Goal: Task Accomplishment & Management: Manage account settings

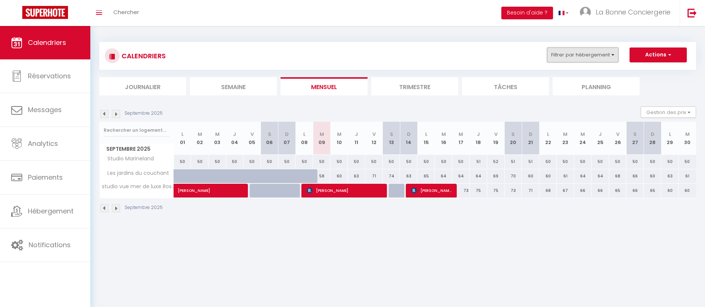
click at [594, 50] on button "Filtrer par hébergement" at bounding box center [582, 55] width 71 height 15
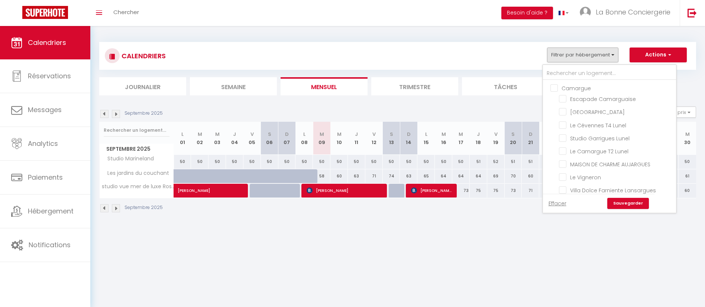
click at [580, 66] on div at bounding box center [609, 72] width 133 height 15
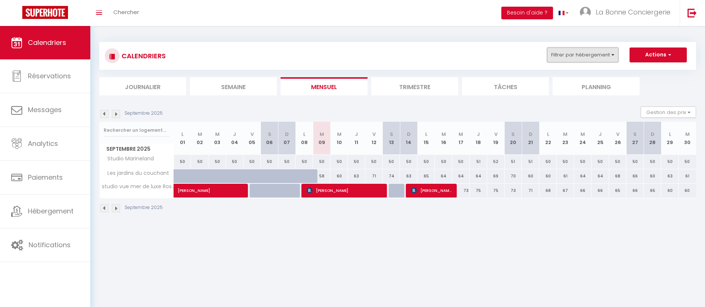
click at [571, 50] on button "Filtrer par hébergement" at bounding box center [582, 55] width 71 height 15
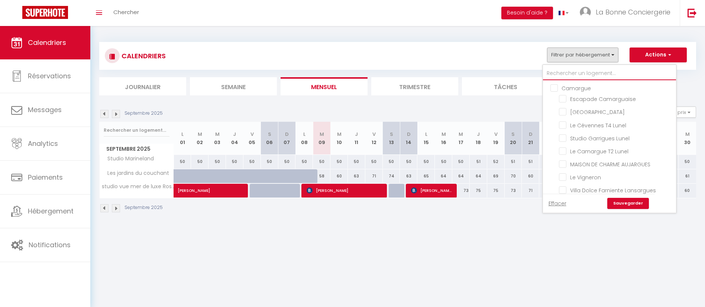
click at [565, 71] on input "text" at bounding box center [609, 73] width 133 height 13
type input "c"
checkbox input "false"
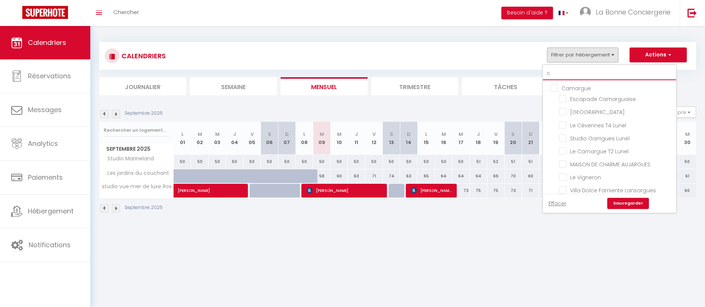
checkbox input "false"
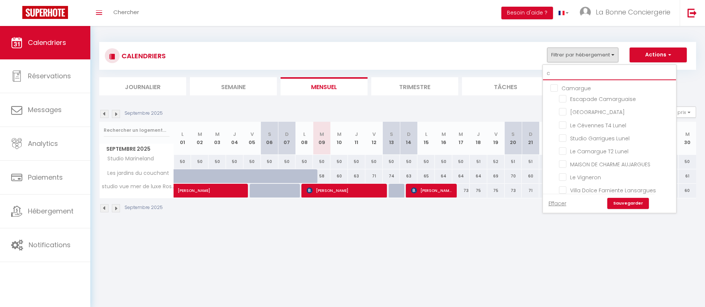
checkbox input "false"
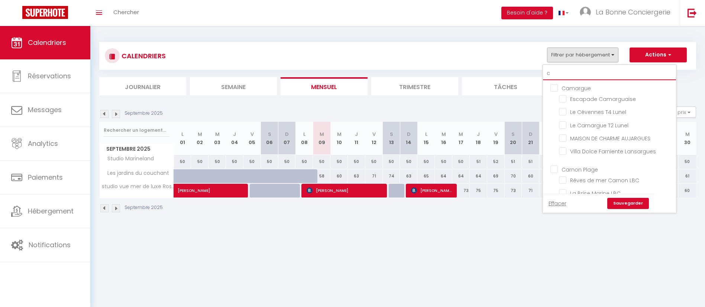
type input "co"
checkbox input "false"
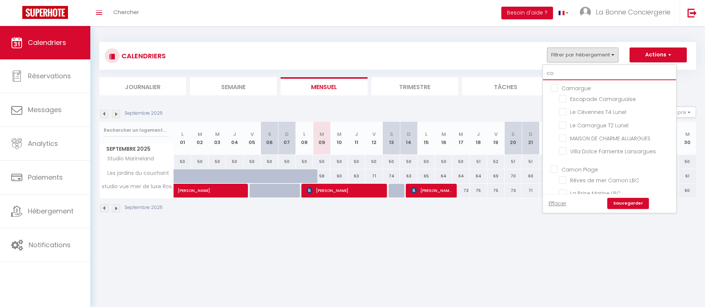
checkbox input "true"
checkbox input "false"
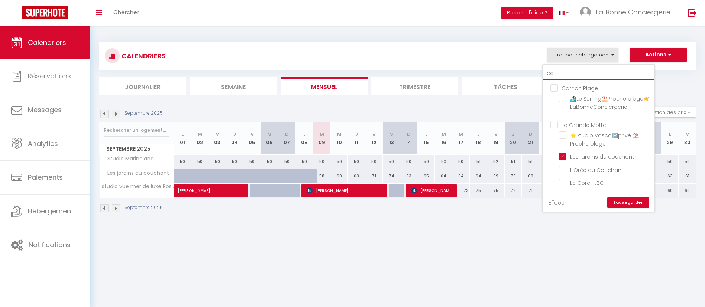
type input "c"
checkbox input "false"
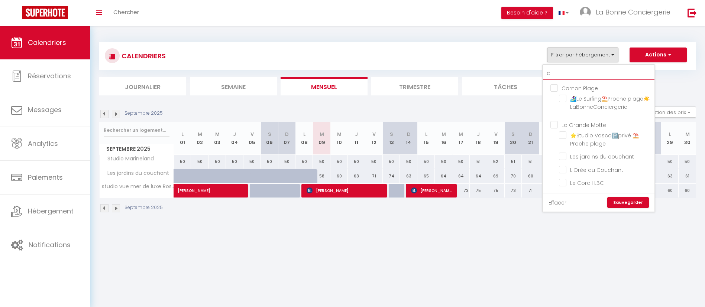
checkbox input "false"
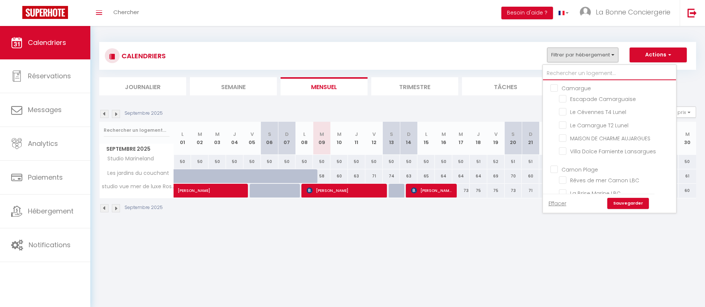
checkbox input "false"
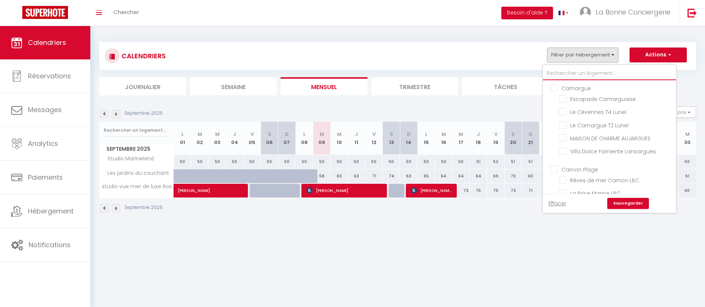
checkbox input "false"
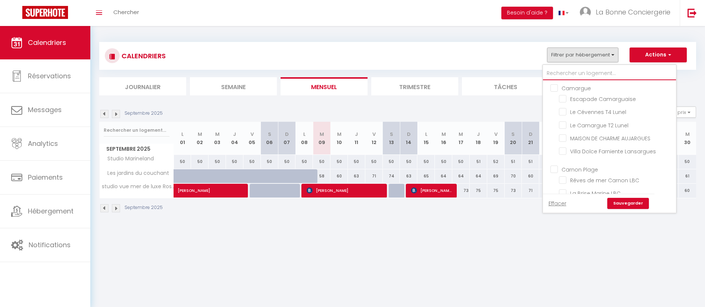
checkbox input "false"
type input "s"
checkbox input "false"
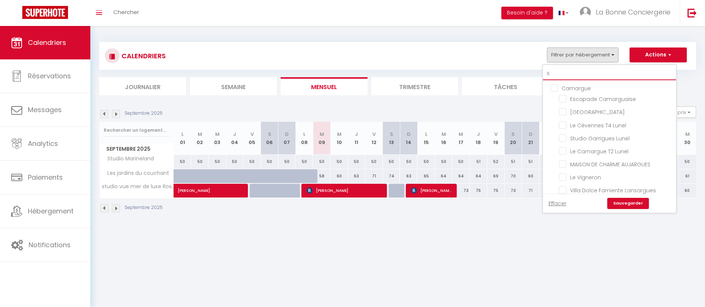
checkbox input "false"
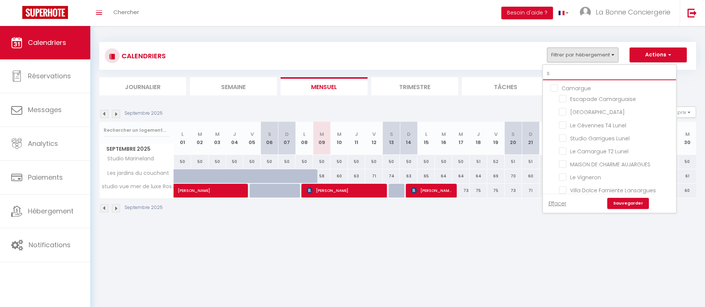
checkbox input "false"
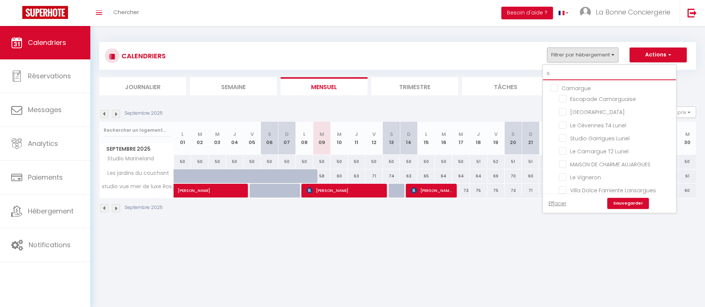
checkbox input "false"
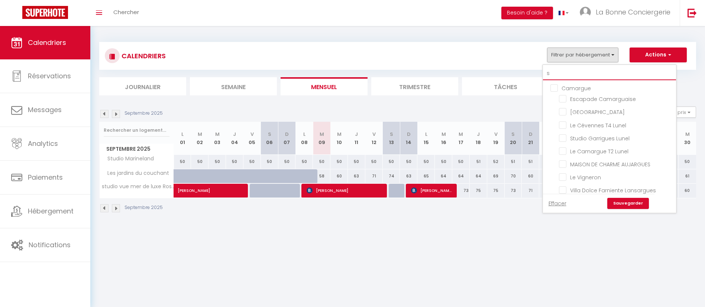
checkbox input "false"
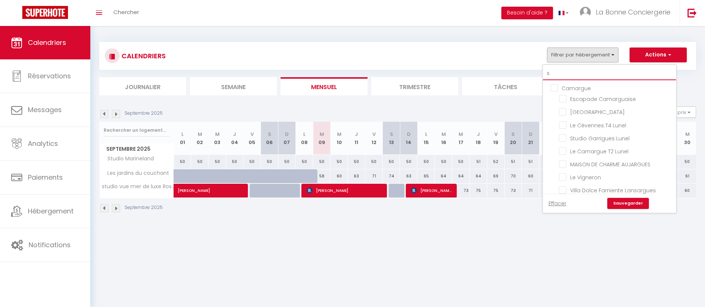
checkbox input "false"
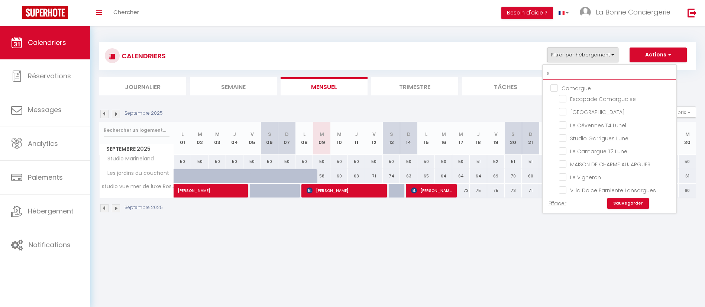
checkbox input "false"
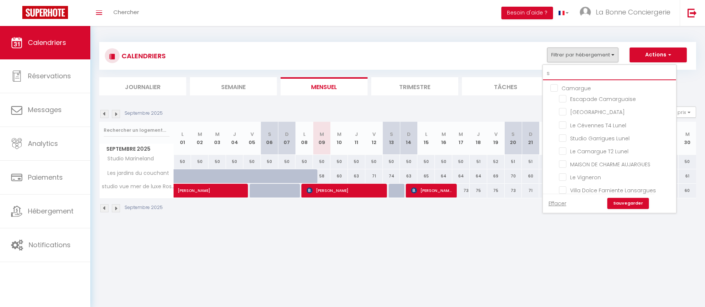
checkbox input "false"
checkbox input "true"
checkbox input "false"
checkbox input "true"
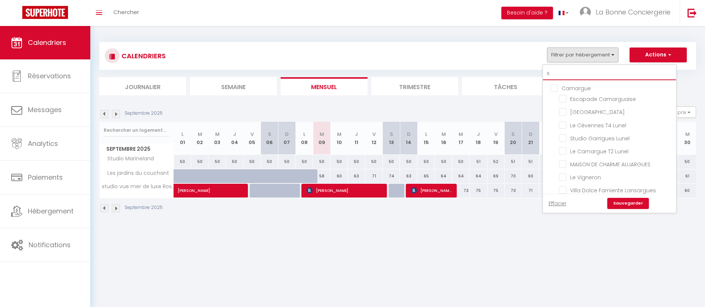
checkbox input "false"
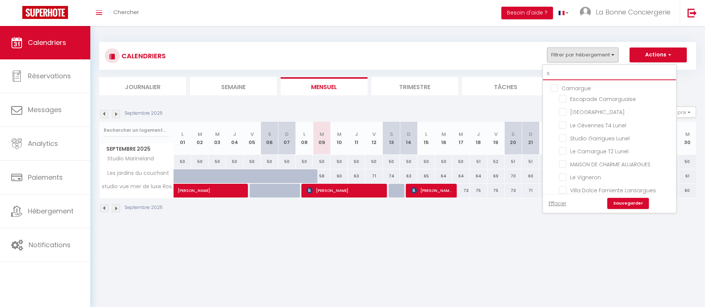
checkbox input "false"
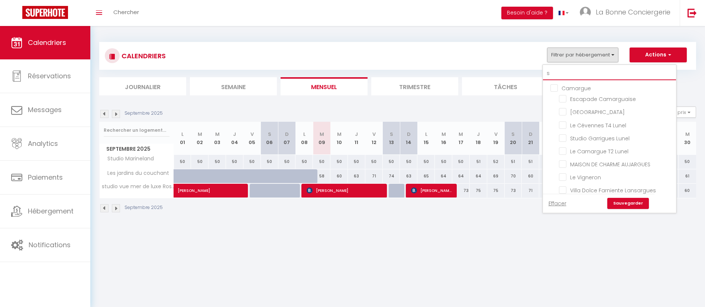
checkbox input "false"
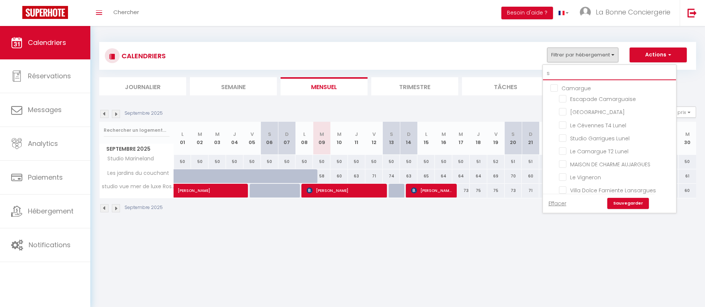
checkbox input "false"
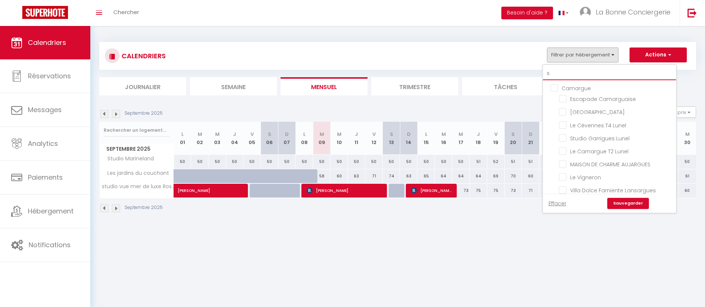
checkbox input "true"
checkbox input "false"
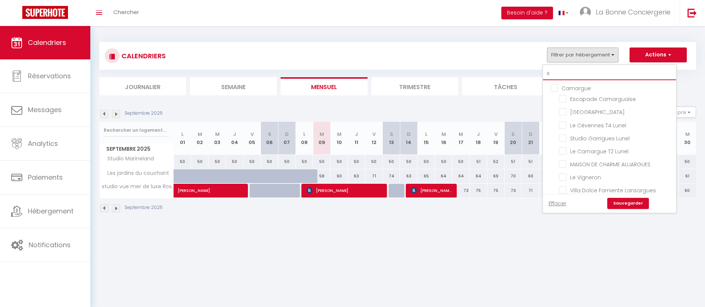
checkbox input "false"
type input "sa"
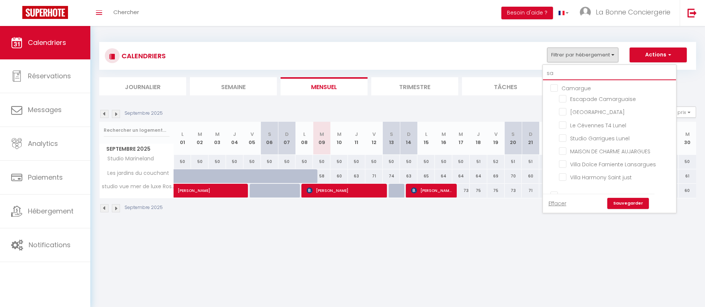
checkbox input "false"
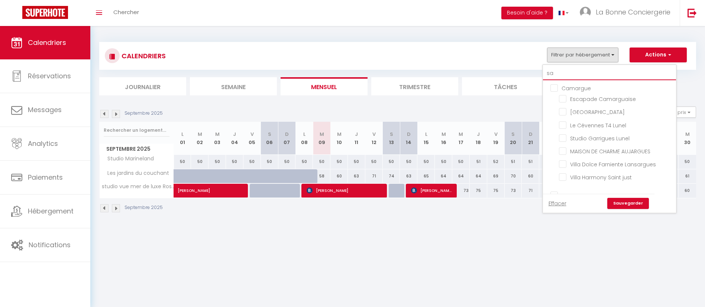
checkbox input "false"
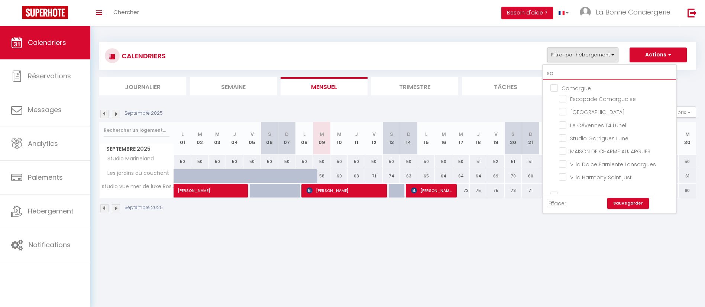
checkbox input "false"
checkbox input "true"
checkbox input "false"
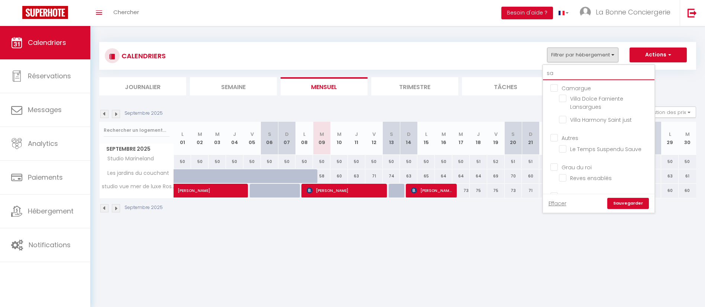
type input "sal"
checkbox input "false"
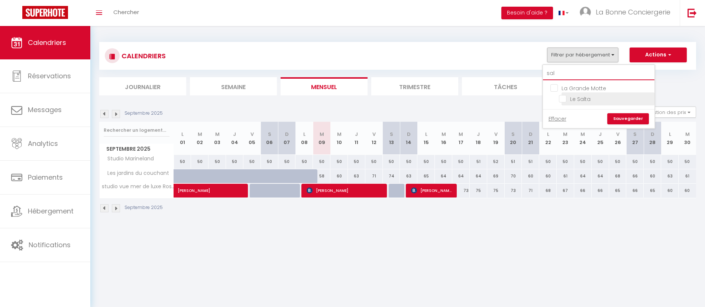
type input "sal"
click at [573, 101] on input "Le Salta" at bounding box center [605, 98] width 93 height 7
checkbox input "true"
click at [624, 119] on link "Sauvegarder" at bounding box center [628, 118] width 42 height 11
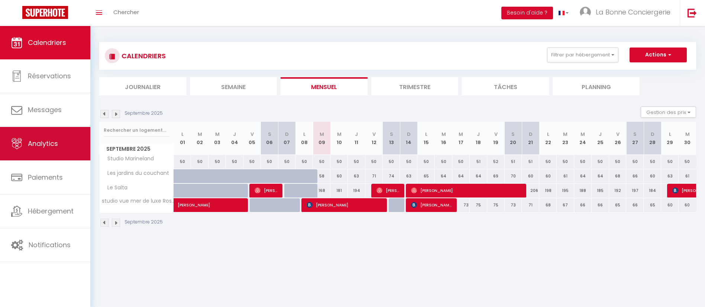
click at [35, 139] on span "Analytics" at bounding box center [43, 143] width 30 height 9
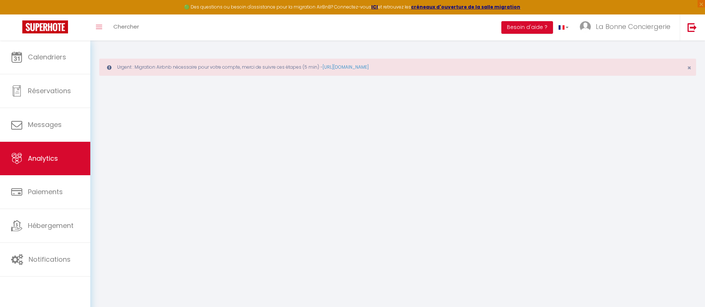
select select "2025"
select select "9"
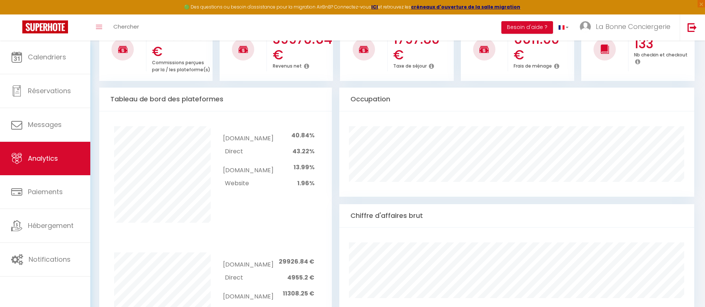
scroll to position [650, 0]
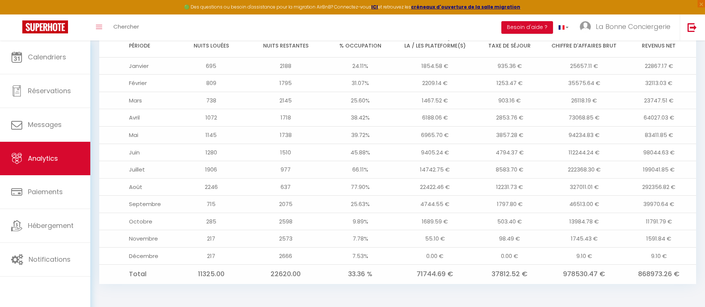
click at [670, 103] on td "23747.51 €" at bounding box center [658, 100] width 75 height 17
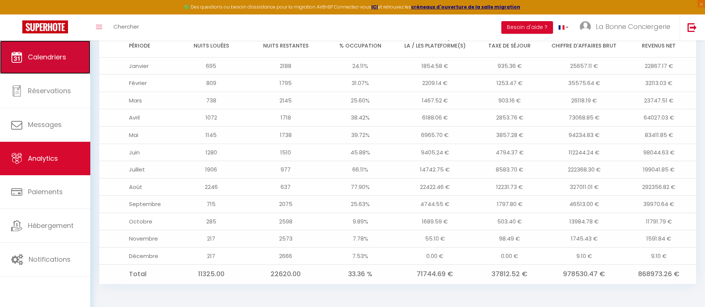
click at [30, 54] on span "Calendriers" at bounding box center [47, 56] width 38 height 9
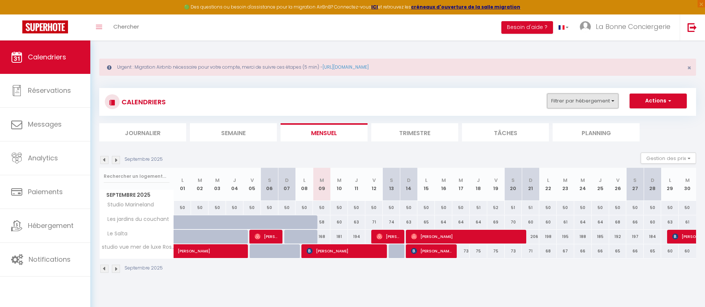
click at [556, 98] on button "Filtrer par hébergement" at bounding box center [582, 101] width 71 height 15
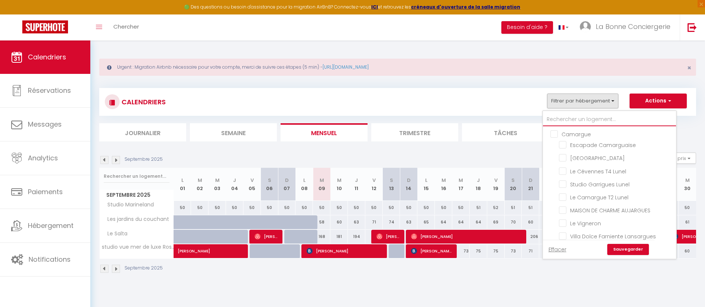
click at [554, 118] on input "text" at bounding box center [609, 119] width 133 height 13
type input "b"
checkbox input "false"
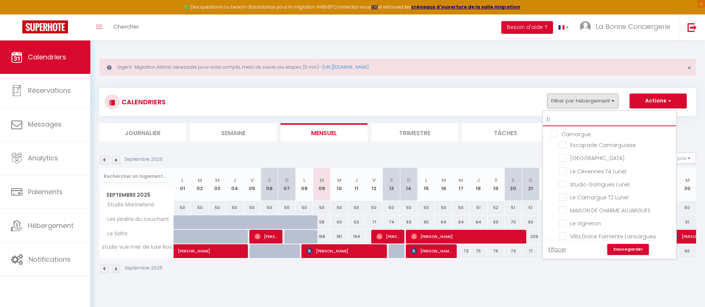
checkbox input "false"
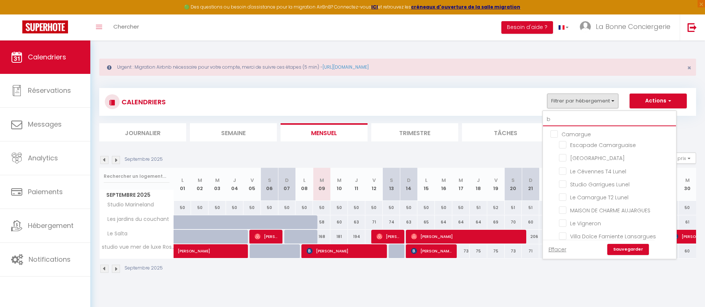
checkbox input "false"
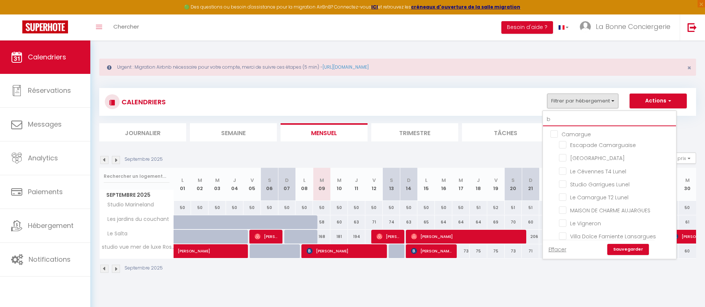
checkbox input "false"
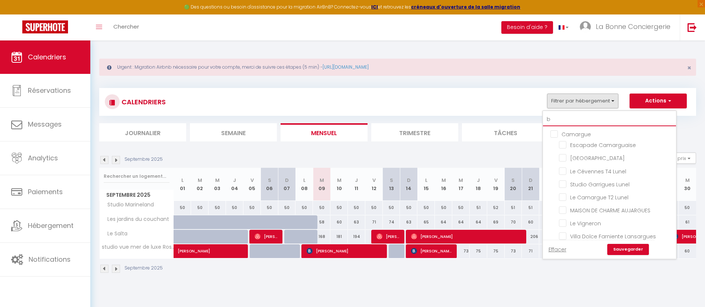
checkbox input "false"
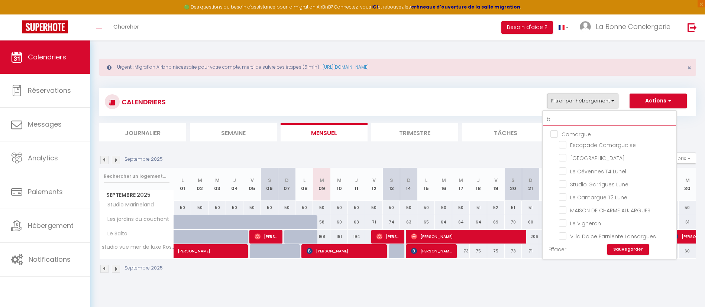
checkbox input "false"
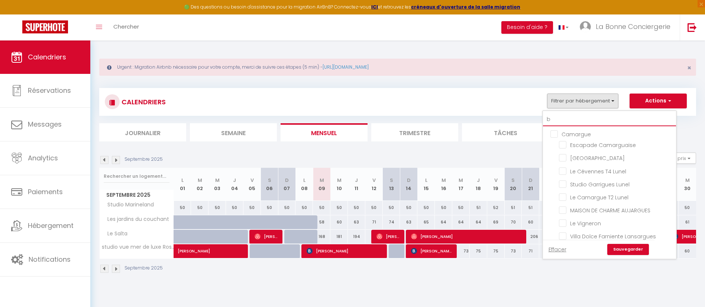
checkbox input "false"
checkbox input "true"
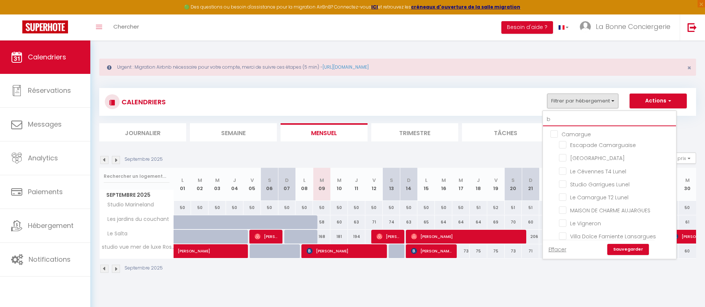
checkbox input "false"
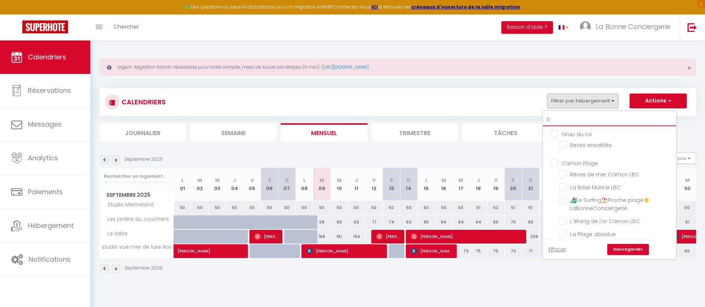
type input "br"
checkbox input "false"
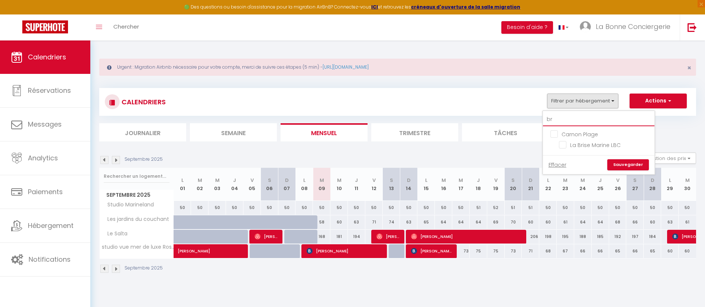
type input "bri"
checkbox input "false"
type input "bris"
checkbox input "false"
type input "brise"
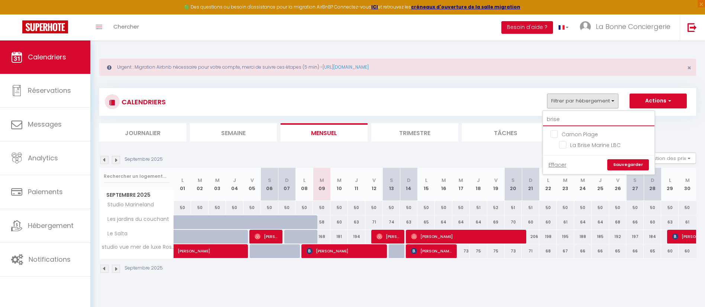
checkbox input "false"
type input "brise"
click at [567, 141] on input "La Brise Marine LBC" at bounding box center [605, 144] width 93 height 7
checkbox input "true"
click at [614, 165] on link "Sauvegarder" at bounding box center [628, 164] width 42 height 11
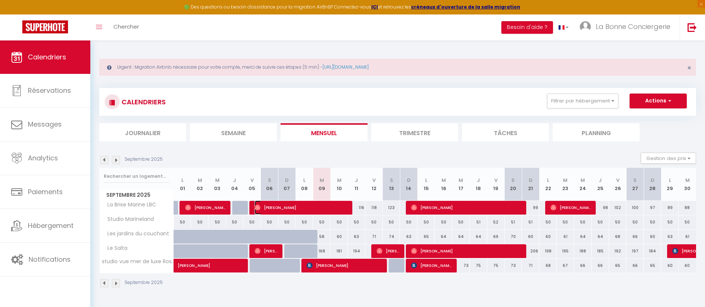
click at [309, 214] on span "[PERSON_NAME]" at bounding box center [300, 208] width 93 height 14
select select "OK"
select select "1"
select select "0"
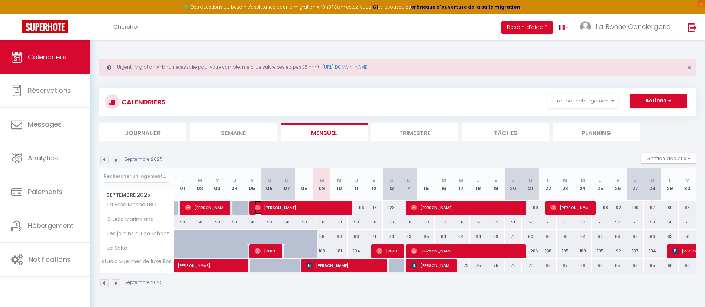
select select "1"
select select
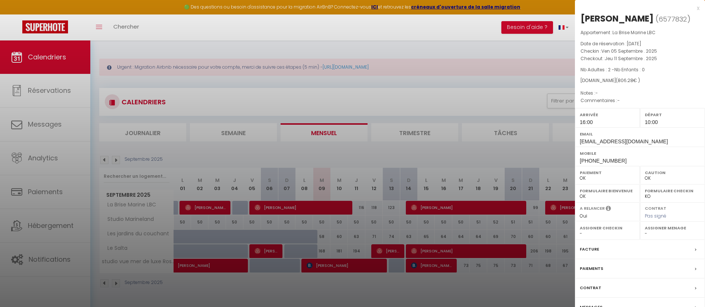
click at [442, 99] on div at bounding box center [352, 153] width 705 height 307
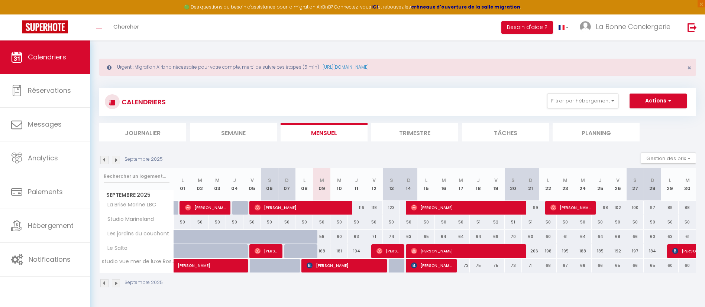
click at [309, 216] on div "50" at bounding box center [303, 222] width 17 height 14
type input "50"
type input "Lun 08 Septembre 2025"
type input "[DATE]"
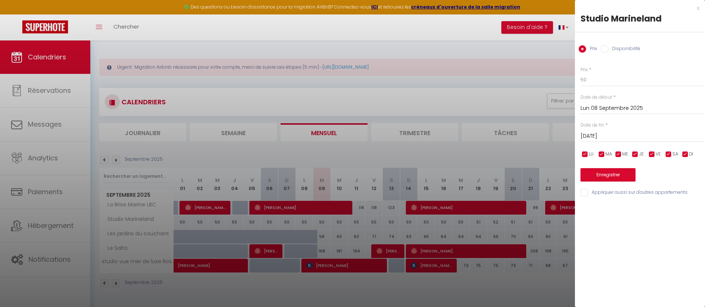
click at [297, 205] on div at bounding box center [352, 153] width 705 height 307
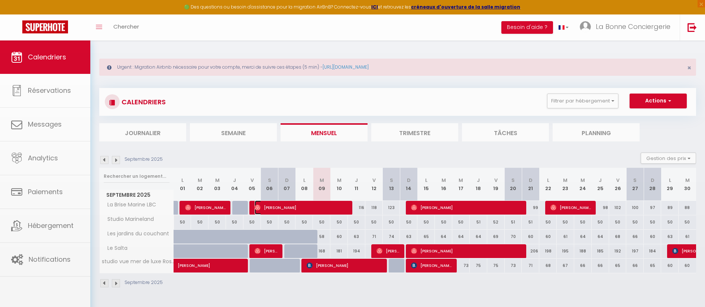
click at [297, 205] on span "[PERSON_NAME]" at bounding box center [300, 208] width 93 height 14
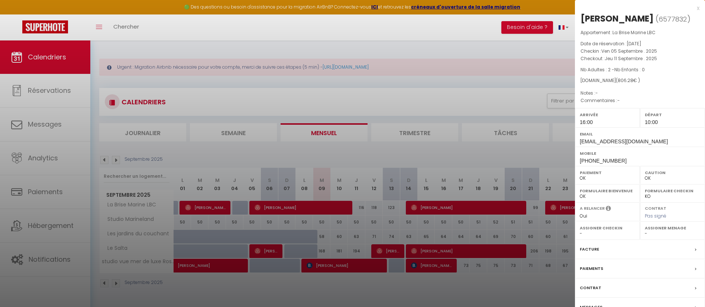
click at [594, 266] on label "Paiements" at bounding box center [590, 269] width 23 height 8
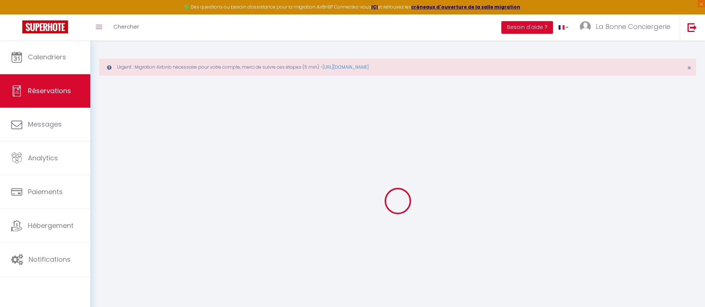
select select
checkbox input "false"
type textarea "-"
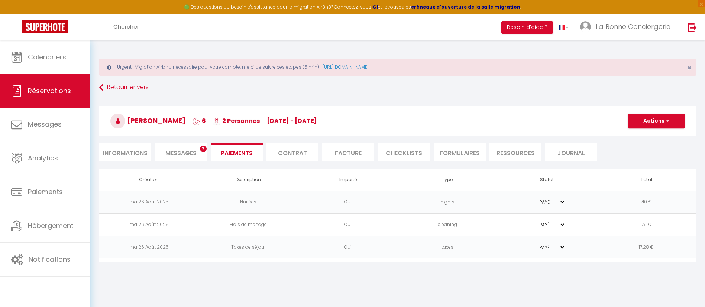
click at [123, 159] on li "Informations" at bounding box center [125, 152] width 52 height 18
select select
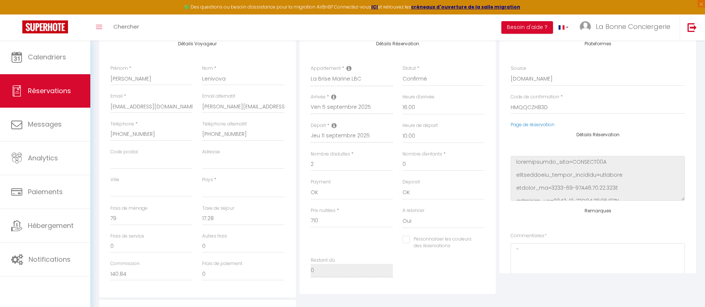
scroll to position [136, 0]
click at [572, 242] on div "Commentaires * -" at bounding box center [597, 262] width 174 height 56
click at [557, 256] on textarea "-" at bounding box center [597, 266] width 174 height 45
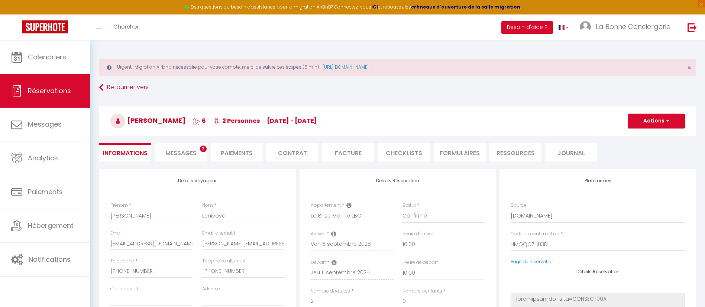
type textarea "Cozu up départ tarif"
click at [645, 121] on button "Actions" at bounding box center [655, 121] width 57 height 15
click at [641, 136] on link "Enregistrer" at bounding box center [648, 138] width 59 height 10
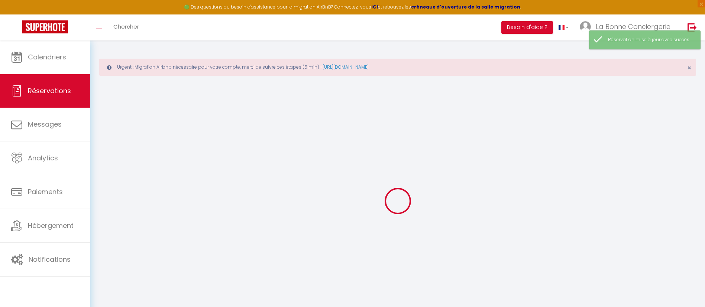
click at [641, 136] on div at bounding box center [397, 201] width 596 height 240
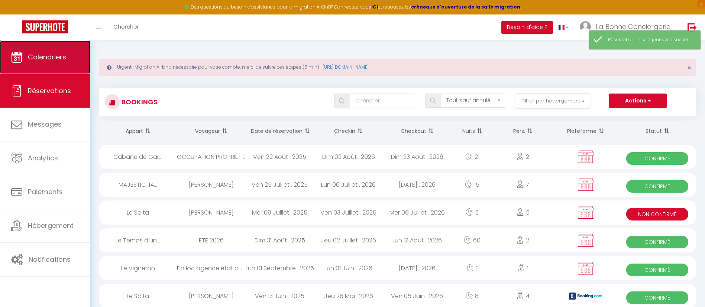
click at [69, 53] on link "Calendriers" at bounding box center [45, 56] width 90 height 33
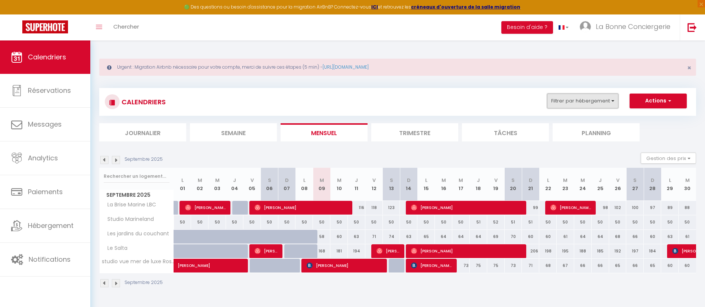
click at [604, 95] on button "Filtrer par hébergement" at bounding box center [582, 101] width 71 height 15
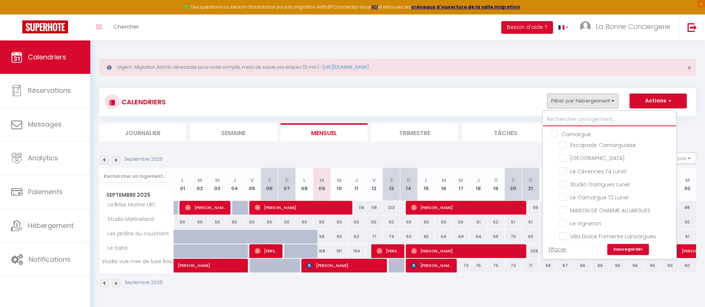
click at [573, 121] on input "text" at bounding box center [609, 119] width 133 height 13
type input "g"
checkbox input "false"
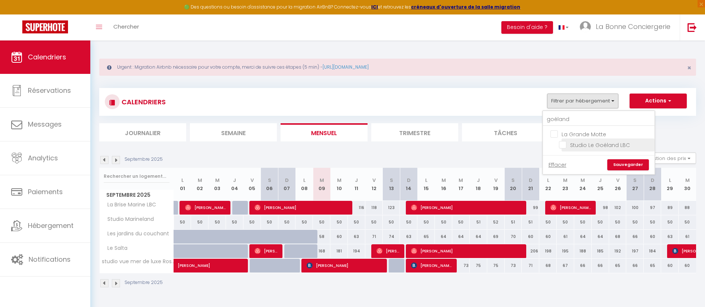
click at [585, 142] on input "Studio Le Goéland LBC" at bounding box center [605, 144] width 93 height 7
click at [634, 165] on link "Sauvegarder" at bounding box center [628, 164] width 42 height 11
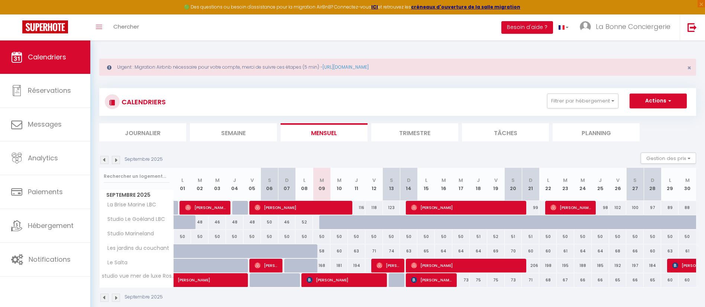
click at [323, 225] on div at bounding box center [327, 222] width 17 height 14
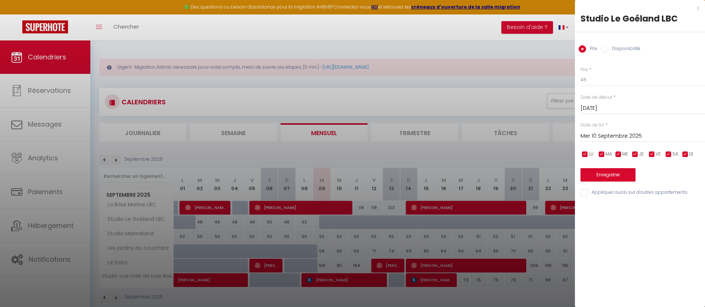
click at [620, 137] on input "Mer 10 Septembre 2025" at bounding box center [642, 136] width 124 height 10
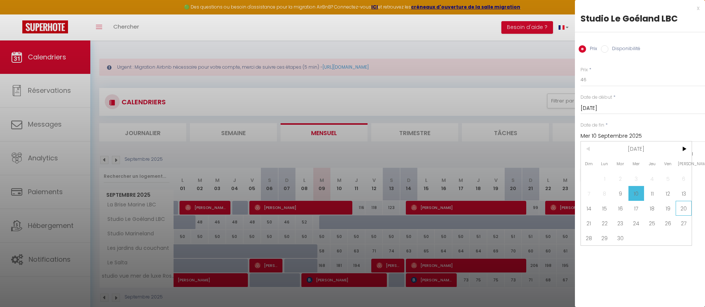
click at [683, 207] on span "20" at bounding box center [683, 208] width 16 height 15
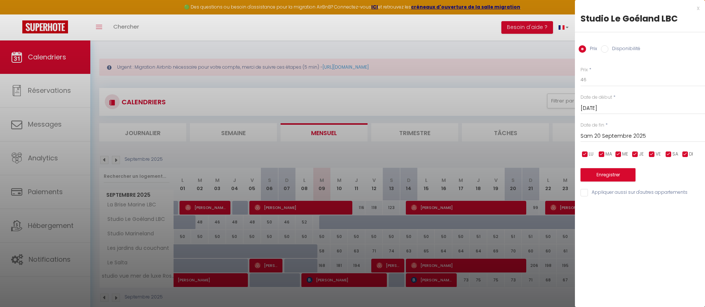
click at [606, 46] on input "Disponibilité" at bounding box center [604, 48] width 7 height 7
click at [607, 168] on div "Enregistrer" at bounding box center [642, 171] width 124 height 23
click at [605, 173] on button "Enregistrer" at bounding box center [607, 175] width 55 height 13
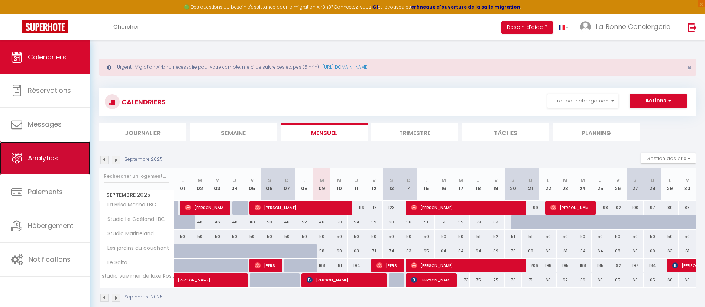
click at [24, 155] on link "Analytics" at bounding box center [45, 158] width 90 height 33
